Goal: Check status

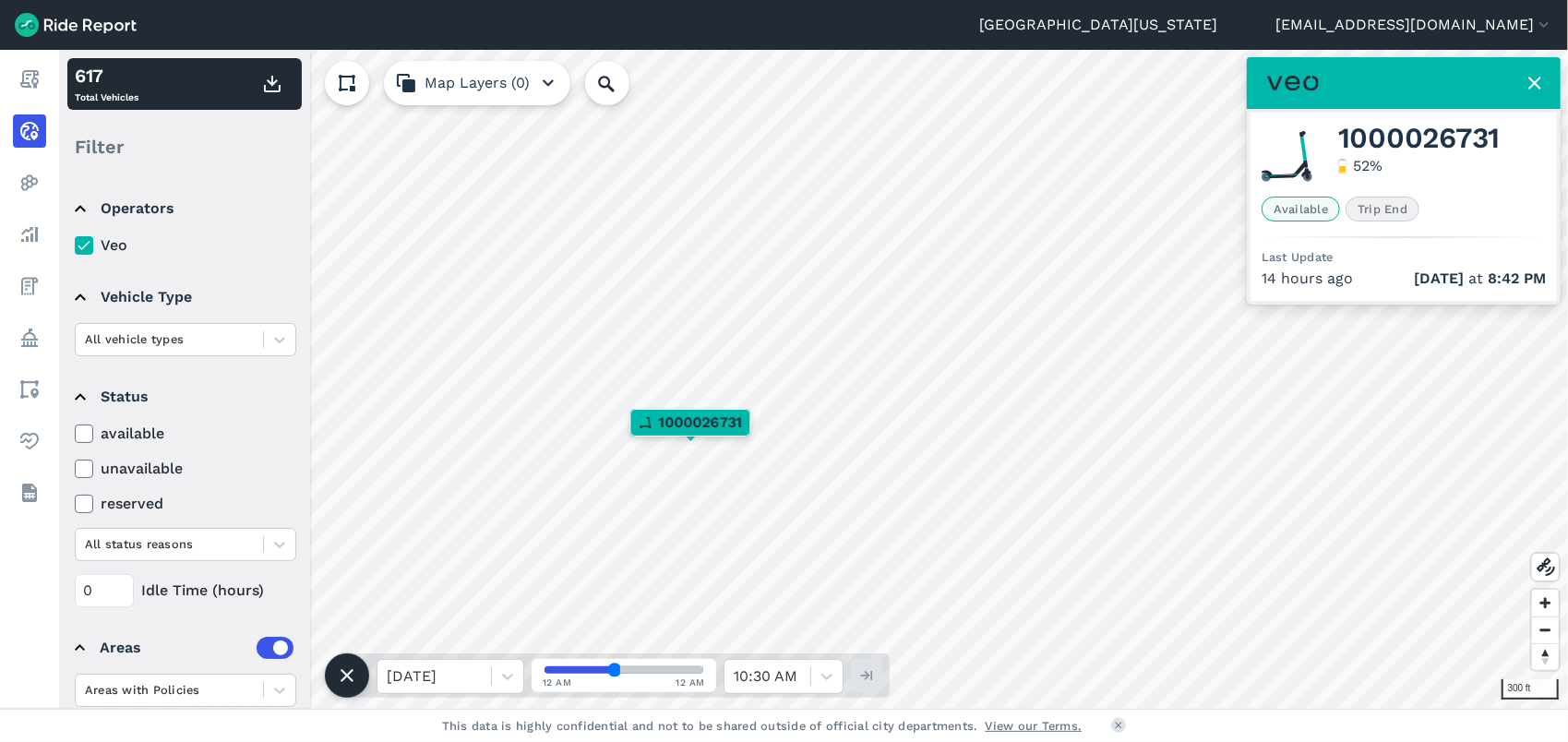
click at [1529, 83] on icon at bounding box center [1534, 83] width 22 height 22
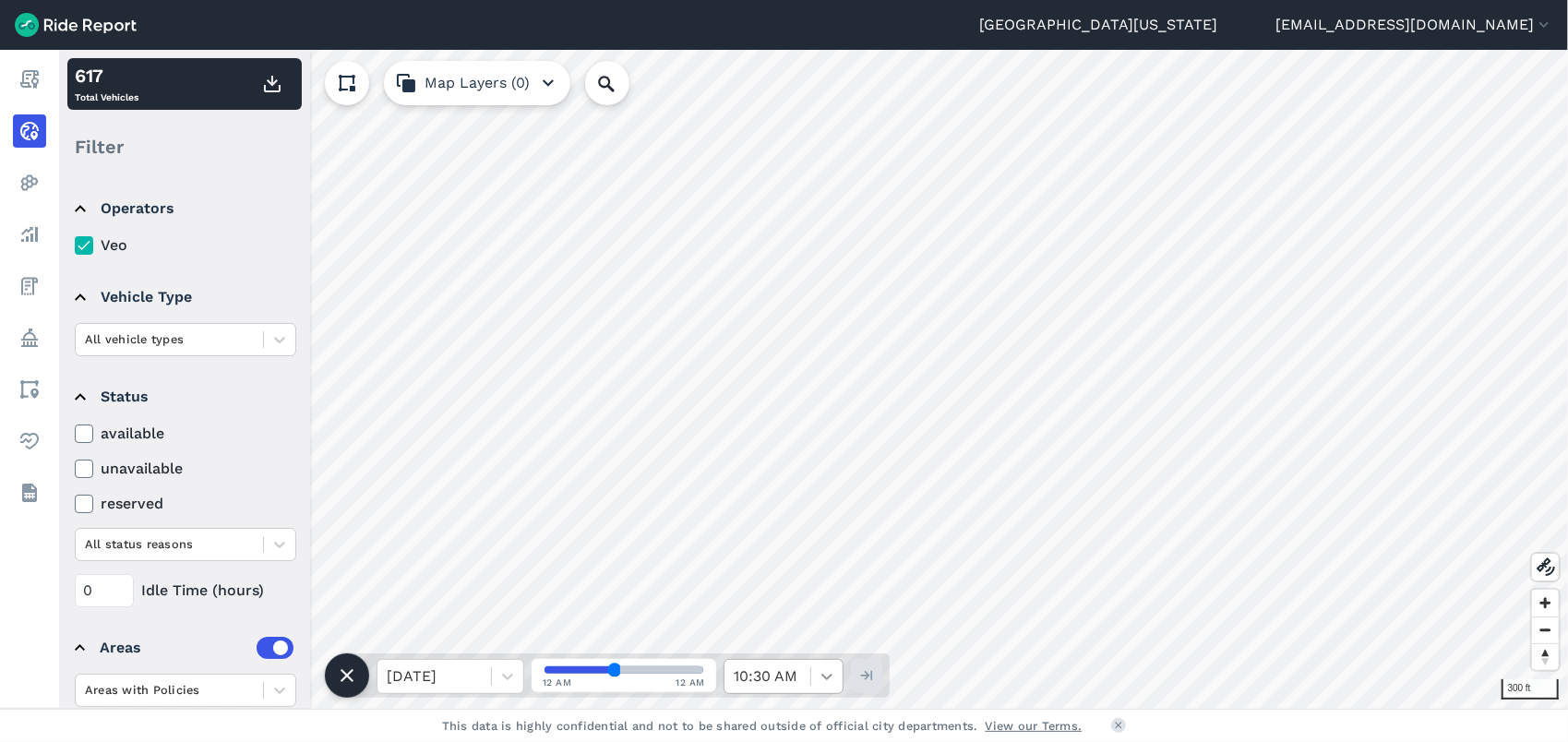
drag, startPoint x: 818, startPoint y: 654, endPoint x: 833, endPoint y: 688, distance: 37.2
click at [818, 654] on div "[DATE] 12 AM 12 AM 10:30 AM" at bounding box center [619, 676] width 543 height 44
click at [834, 689] on div at bounding box center [827, 677] width 32 height 32
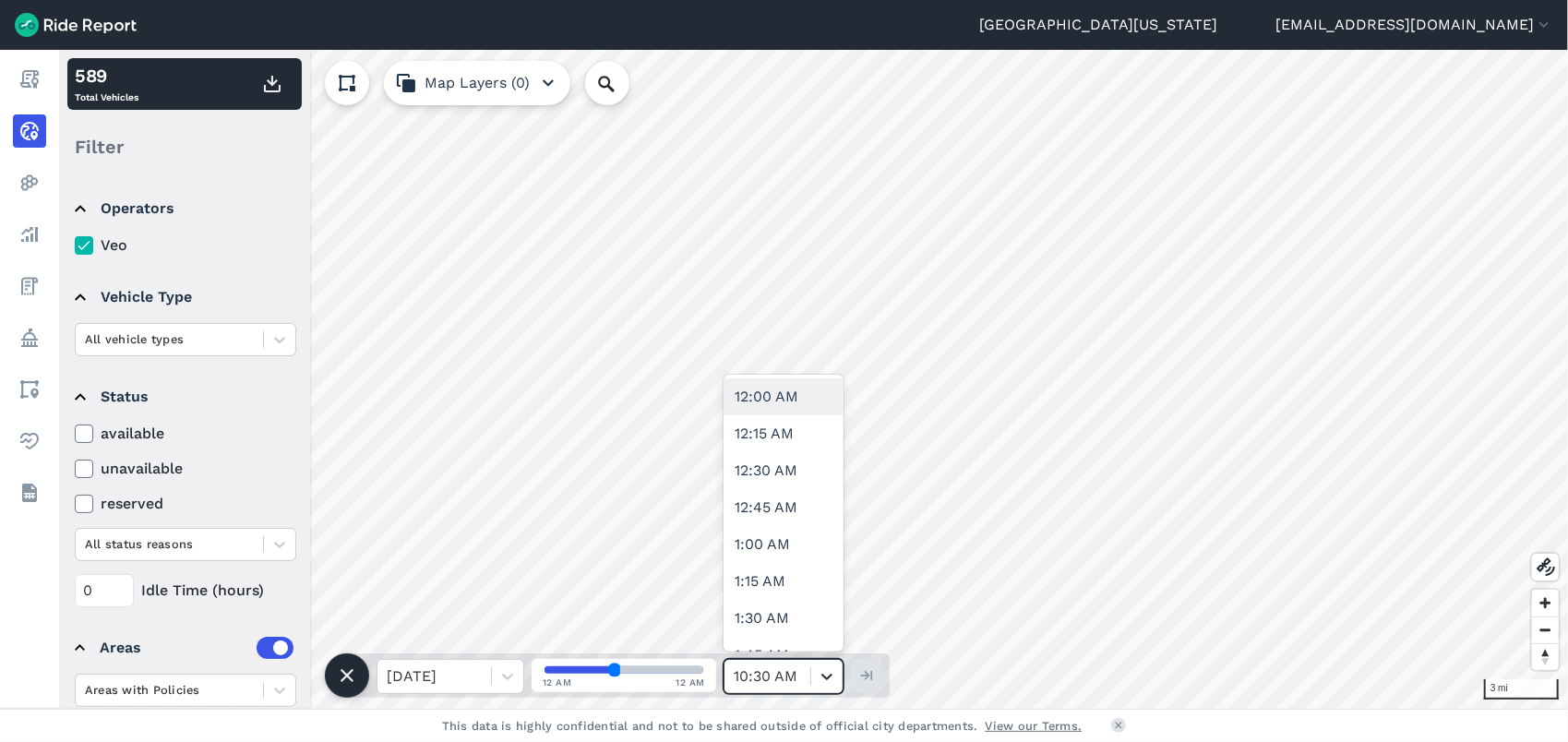
click at [829, 680] on icon at bounding box center [827, 676] width 18 height 18
